Goal: Transaction & Acquisition: Book appointment/travel/reservation

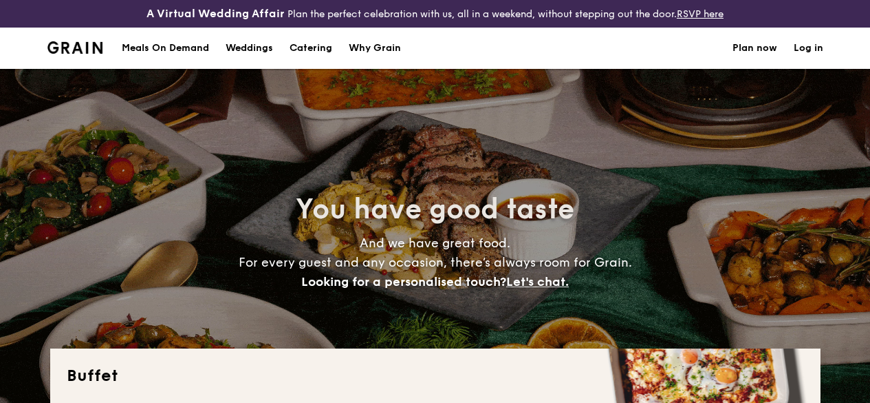
select select
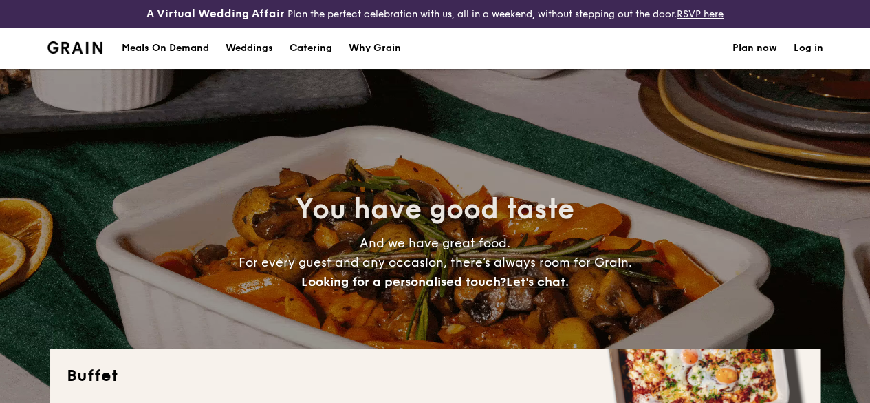
click at [328, 61] on h1 "Catering" at bounding box center [311, 48] width 43 height 41
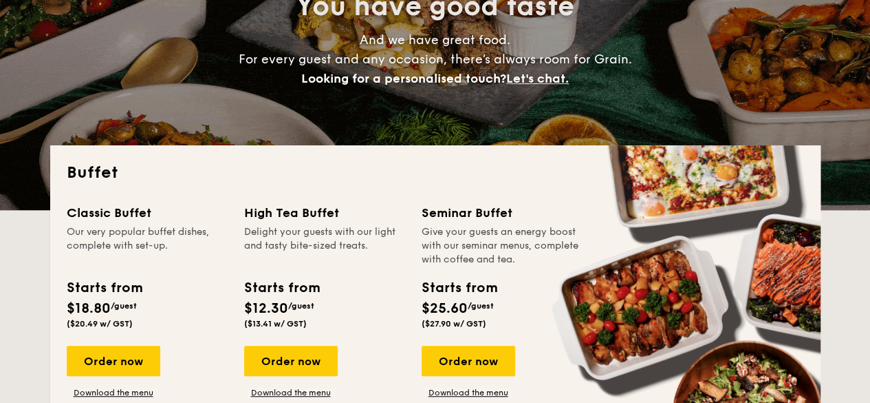
scroll to position [275, 0]
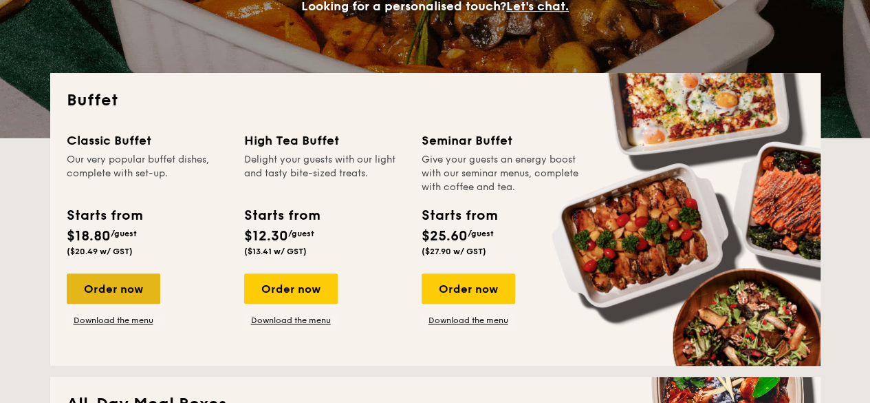
click at [130, 303] on div "Order now" at bounding box center [114, 288] width 94 height 30
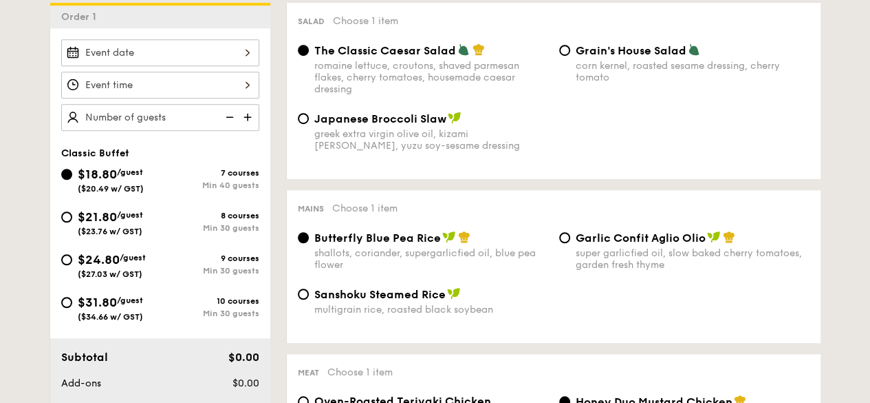
scroll to position [413, 0]
drag, startPoint x: 121, startPoint y: 229, endPoint x: 120, endPoint y: 218, distance: 11.1
click at [121, 228] on div "$21.80 /guest ($23.76 w/ GST)" at bounding box center [110, 221] width 65 height 29
click at [72, 222] on input "$21.80 /guest ($23.76 w/ GST) 8 courses Min 30 guests" at bounding box center [66, 216] width 11 height 11
radio input "true"
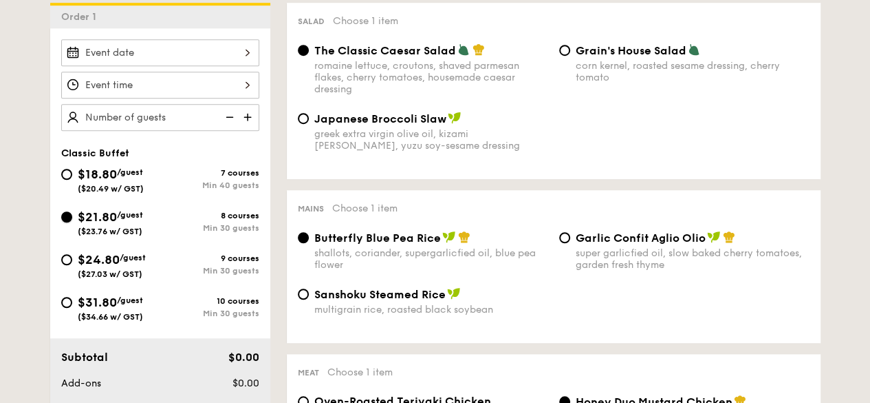
radio input "true"
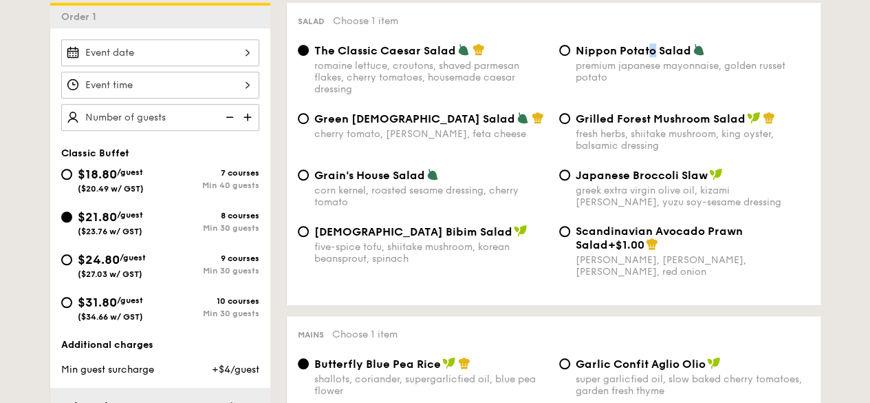
click at [652, 57] on span "Nippon Potato Salad" at bounding box center [634, 50] width 116 height 13
click at [567, 56] on input "Nippon Potato Salad premium japanese mayonnaise, golden russet potato" at bounding box center [564, 50] width 11 height 11
radio input "true"
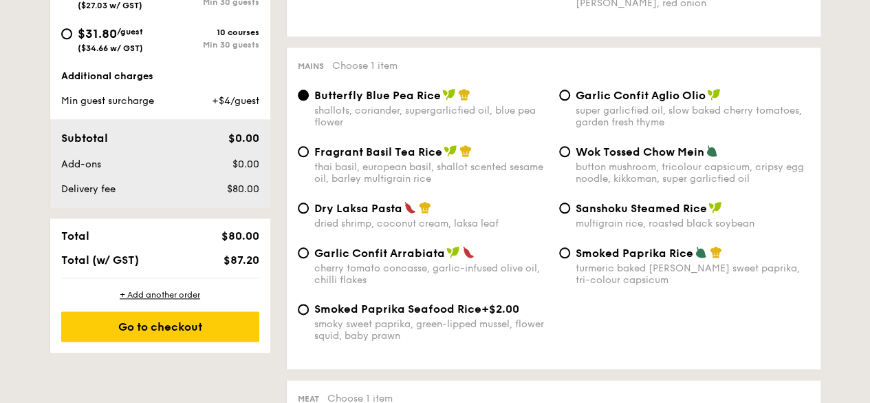
scroll to position [688, 0]
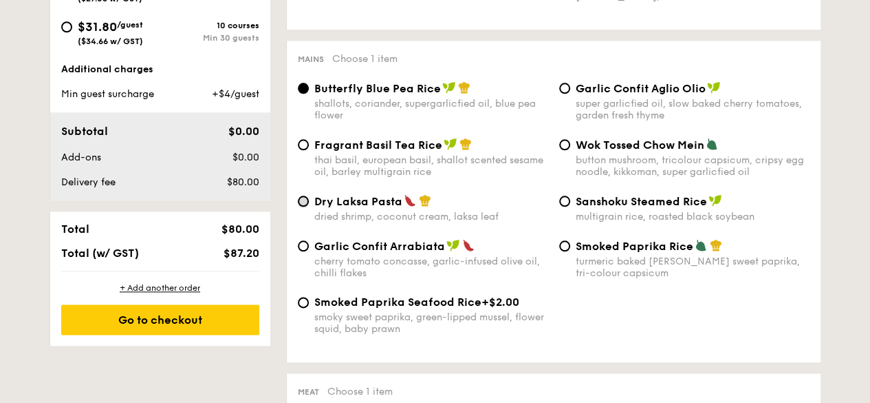
click at [302, 206] on input "Dry Laksa Pasta dried shrimp, coconut cream, laksa leaf" at bounding box center [303, 200] width 11 height 11
radio input "true"
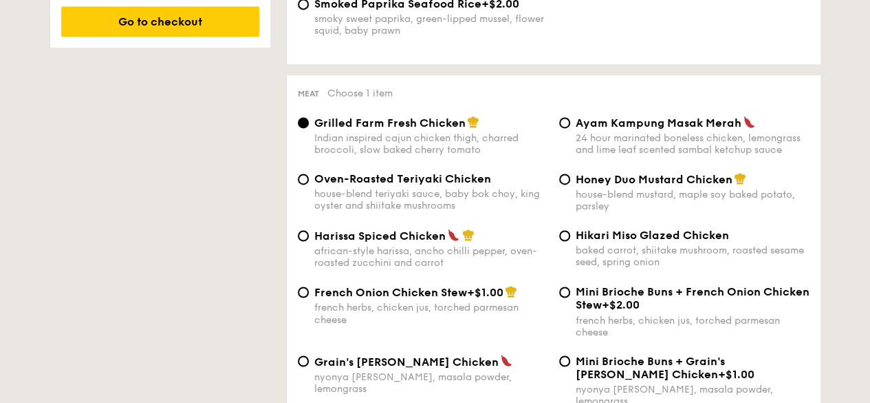
scroll to position [1032, 0]
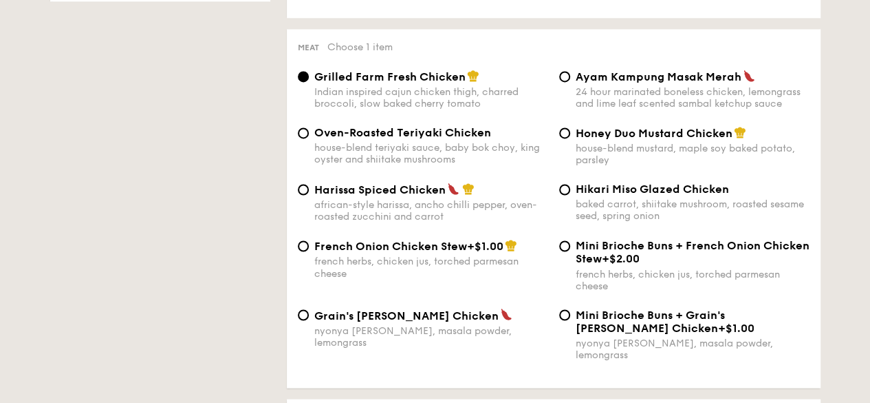
click at [295, 204] on div "Harissa Spiced Chicken african-style harissa, ancho chilli pepper, oven-roasted…" at bounding box center [422, 202] width 261 height 40
click at [303, 215] on div "Harissa Spiced Chicken african-style harissa, ancho chilli pepper, oven-roasted…" at bounding box center [422, 202] width 261 height 40
click at [304, 195] on input "Harissa Spiced Chicken african-style harissa, ancho chilli pepper, oven-roasted…" at bounding box center [303, 189] width 11 height 11
radio input "true"
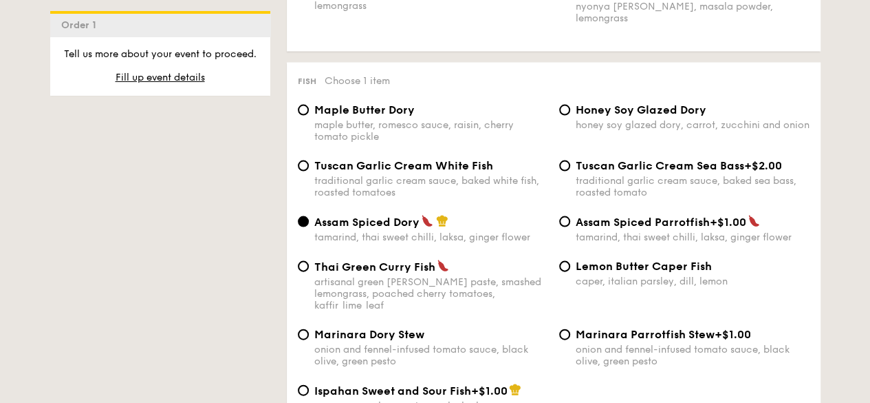
scroll to position [1376, 0]
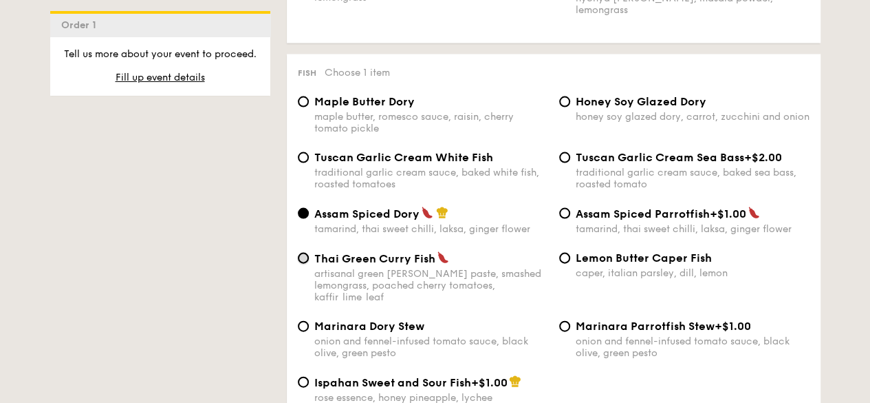
click at [307, 264] on input "Thai Green [PERSON_NAME] Fish artisanal green [PERSON_NAME] paste, smashed lemo…" at bounding box center [303, 258] width 11 height 11
radio input "true"
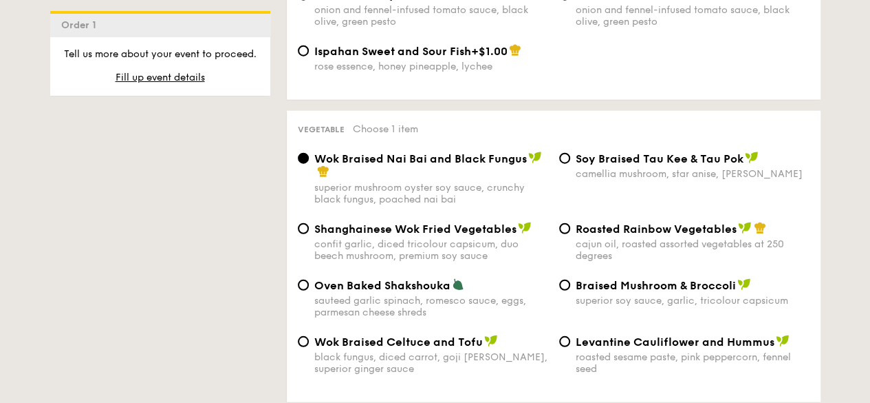
scroll to position [1720, 0]
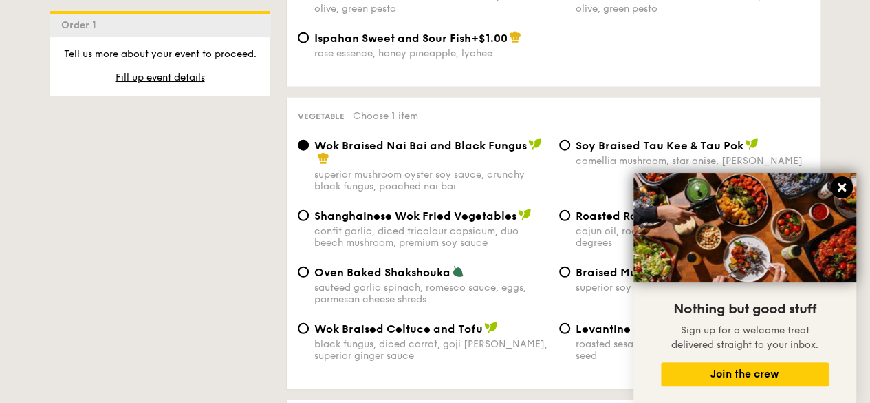
click at [838, 188] on icon at bounding box center [842, 187] width 12 height 12
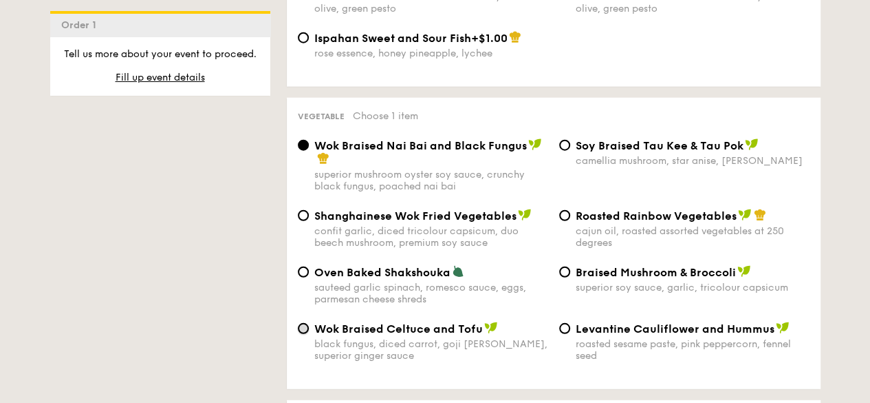
click at [307, 325] on input "Wok Braised Celtuce and Tofu black fungus, diced carrot, goji [PERSON_NAME], su…" at bounding box center [303, 328] width 11 height 11
radio input "true"
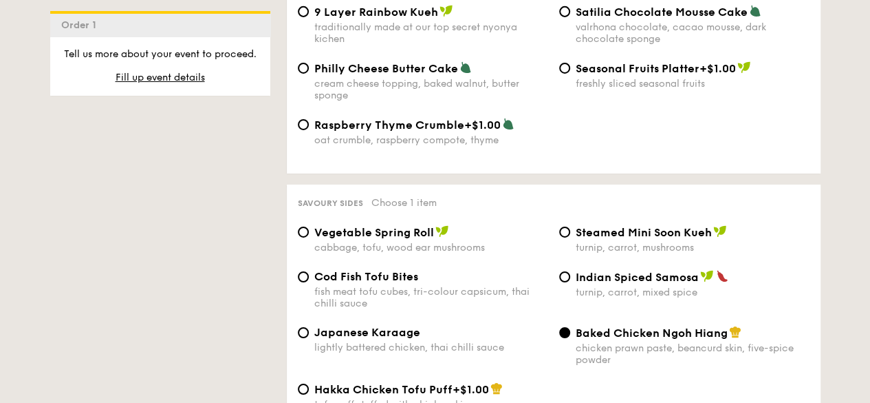
scroll to position [2271, 0]
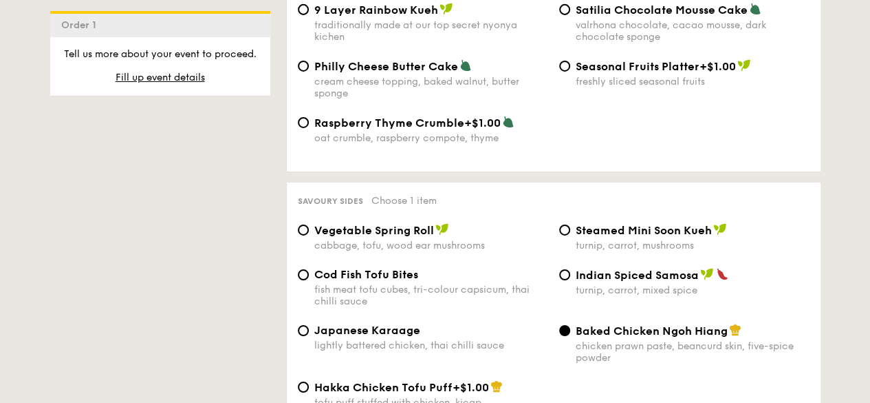
click at [306, 242] on div "Vegetable Spring Roll cabbage, tofu, wood ear mushrooms" at bounding box center [422, 237] width 261 height 28
click at [306, 235] on input "Vegetable Spring Roll cabbage, tofu, wood ear mushrooms" at bounding box center [303, 229] width 11 height 11
radio input "true"
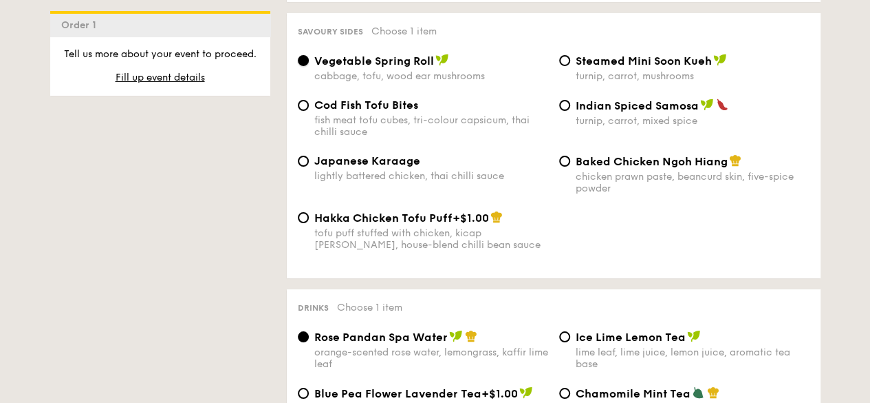
scroll to position [2615, 0]
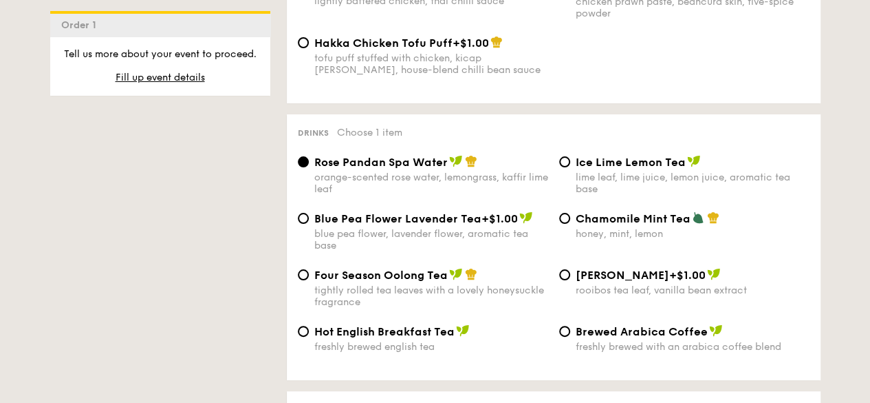
click at [309, 223] on div "Blue Pea Flower Lavender Tea +$1.00 blue pea flower, lavender flower, aromatic …" at bounding box center [422, 231] width 261 height 40
click at [306, 224] on input "Blue Pea Flower Lavender Tea +$1.00 blue pea flower, lavender flower, aromatic …" at bounding box center [303, 218] width 11 height 11
radio input "true"
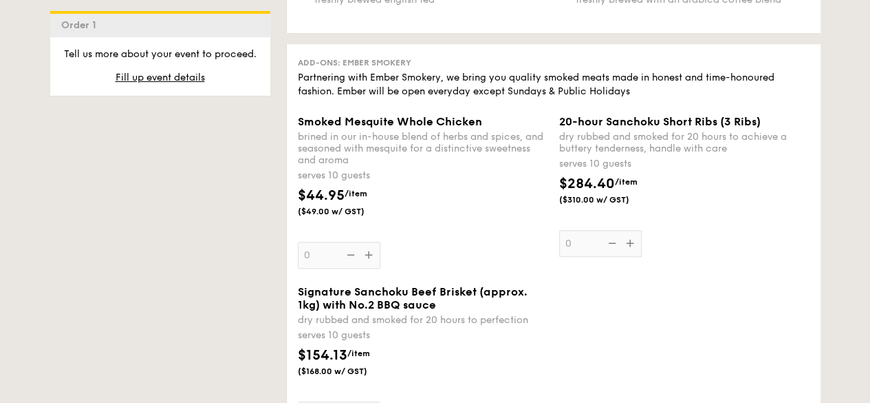
scroll to position [2959, 0]
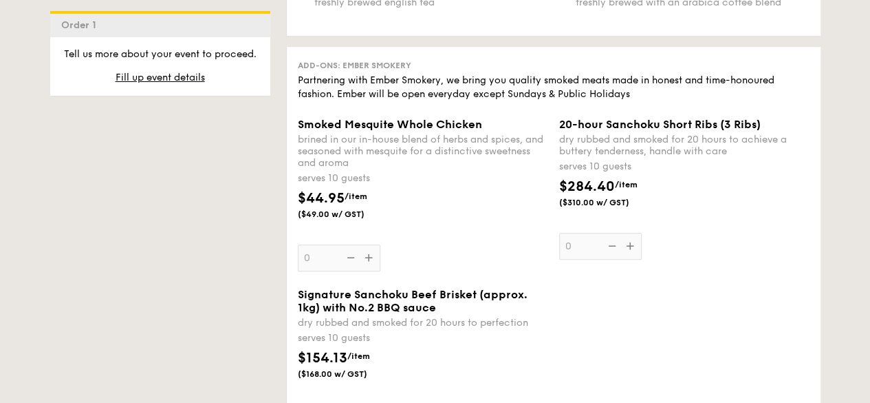
click at [322, 262] on div "Smoked Mesquite Whole Chicken brined in our in-house blend of herbs and spices,…" at bounding box center [423, 194] width 250 height 153
click at [322, 262] on input "0" at bounding box center [339, 257] width 83 height 27
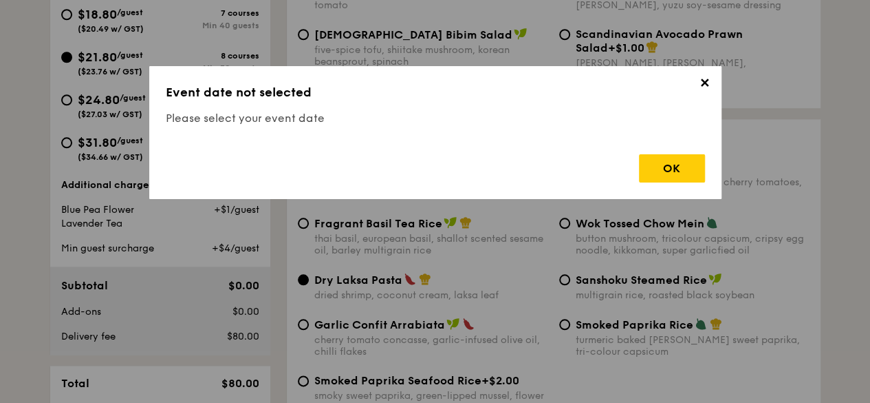
scroll to position [406, 0]
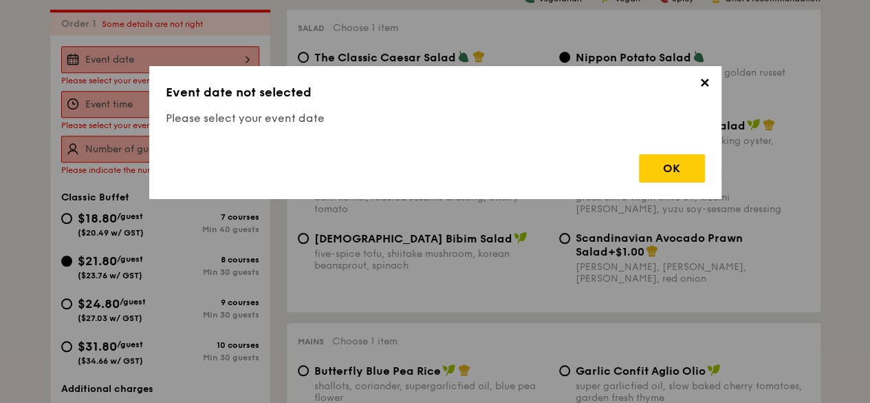
click at [711, 81] on span "✕" at bounding box center [705, 85] width 19 height 19
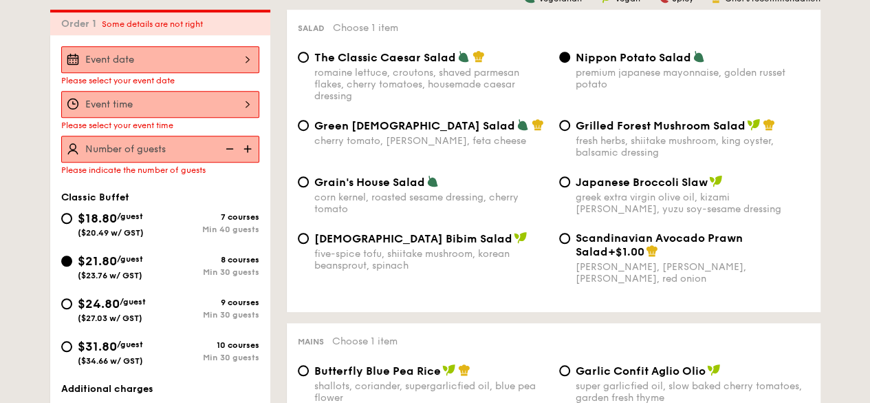
click at [223, 71] on div at bounding box center [160, 59] width 198 height 27
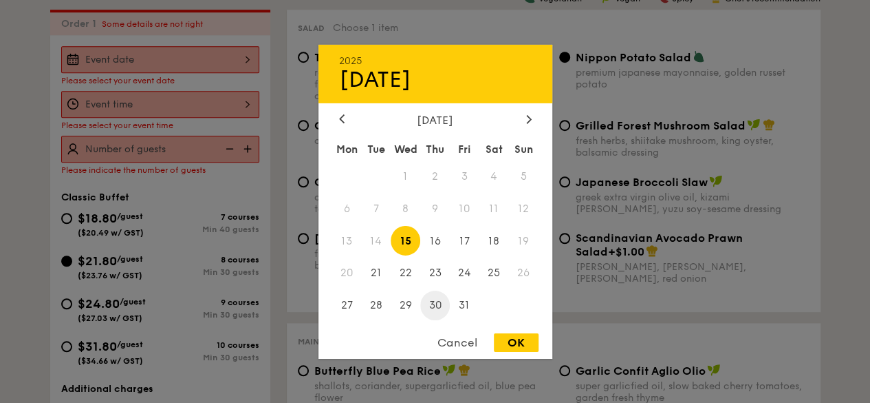
click at [428, 308] on span "30" at bounding box center [435, 305] width 30 height 30
click at [533, 115] on div at bounding box center [529, 119] width 12 height 13
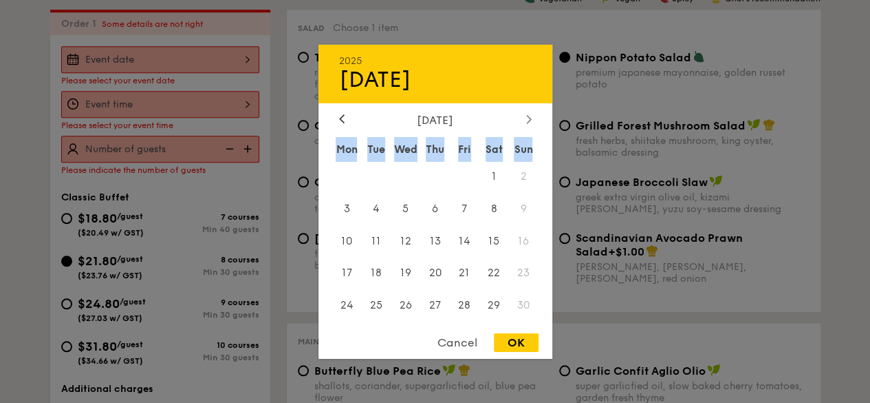
click at [533, 115] on div at bounding box center [529, 119] width 12 height 13
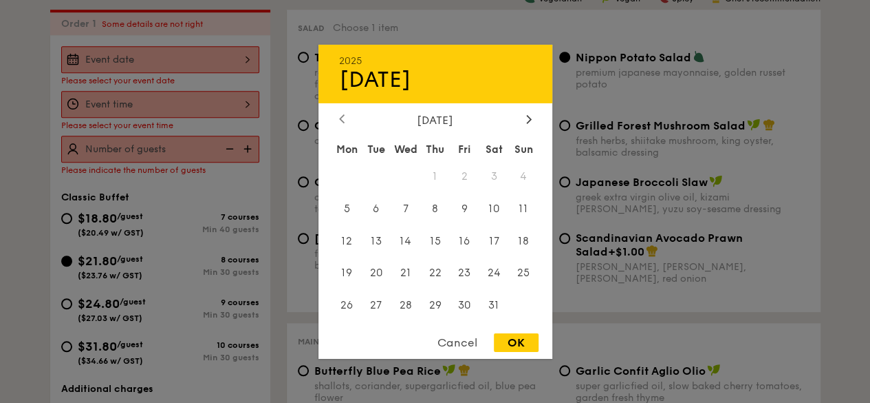
click at [341, 116] on icon at bounding box center [342, 119] width 4 height 8
click at [467, 240] on span "19" at bounding box center [465, 241] width 30 height 30
click at [513, 350] on div "OK" at bounding box center [516, 342] width 45 height 19
type input "[DATE]"
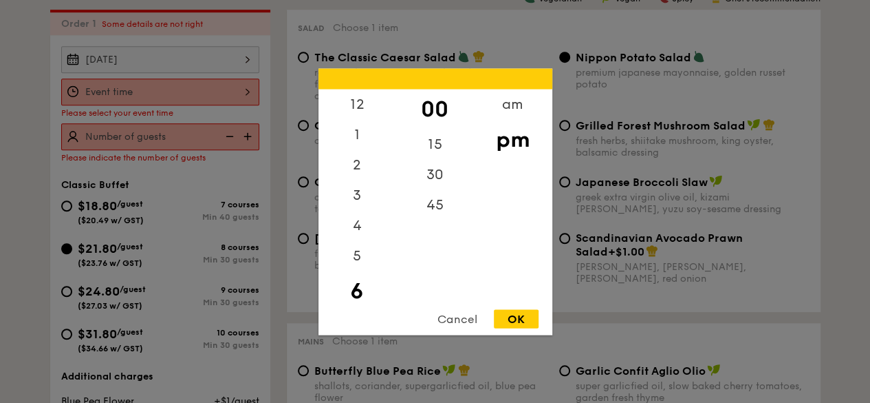
click at [114, 94] on div "12 1 2 3 4 5 6 7 8 9 10 11 00 15 30 45 am pm Cancel OK" at bounding box center [160, 91] width 198 height 27
click at [524, 316] on div "OK" at bounding box center [516, 318] width 45 height 19
type input "6:00PM"
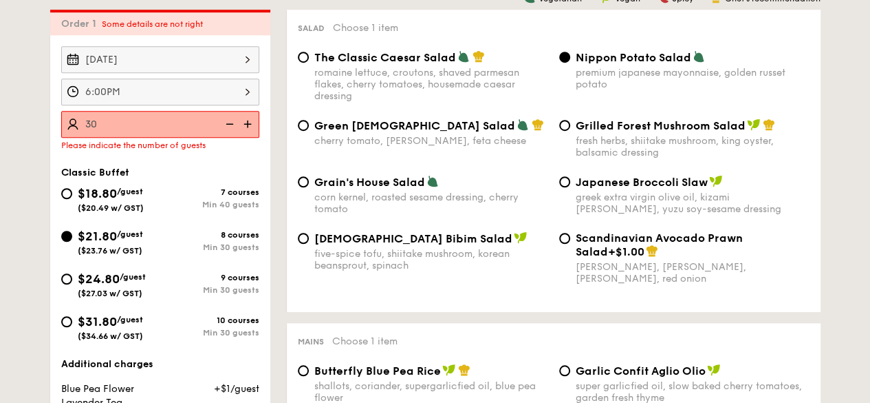
type input "30 guests"
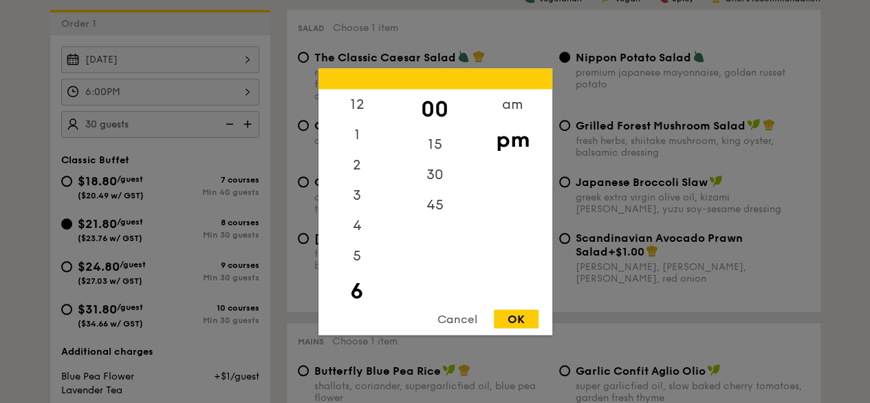
click at [131, 96] on div "6:00PM 12 1 2 3 4 5 6 7 8 9 10 11 00 15 30 45 am pm Cancel OK" at bounding box center [160, 91] width 198 height 27
click at [355, 226] on div "5" at bounding box center [358, 230] width 78 height 40
click at [522, 312] on div "OK" at bounding box center [516, 318] width 45 height 19
type input "5:00PM"
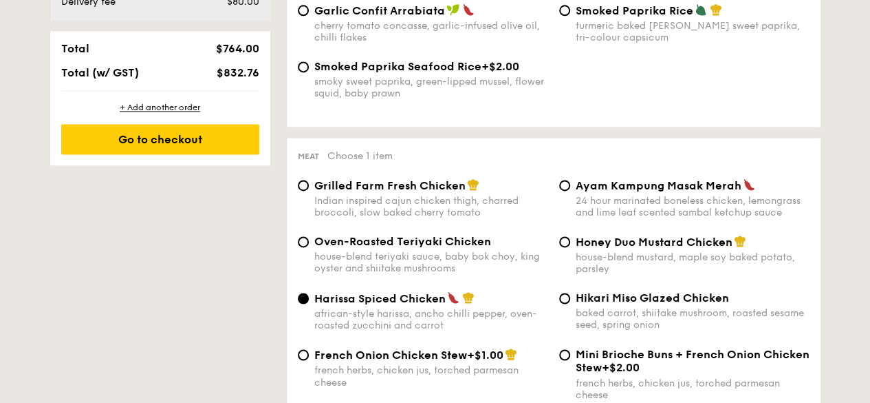
scroll to position [957, 0]
